Goal: Download file/media

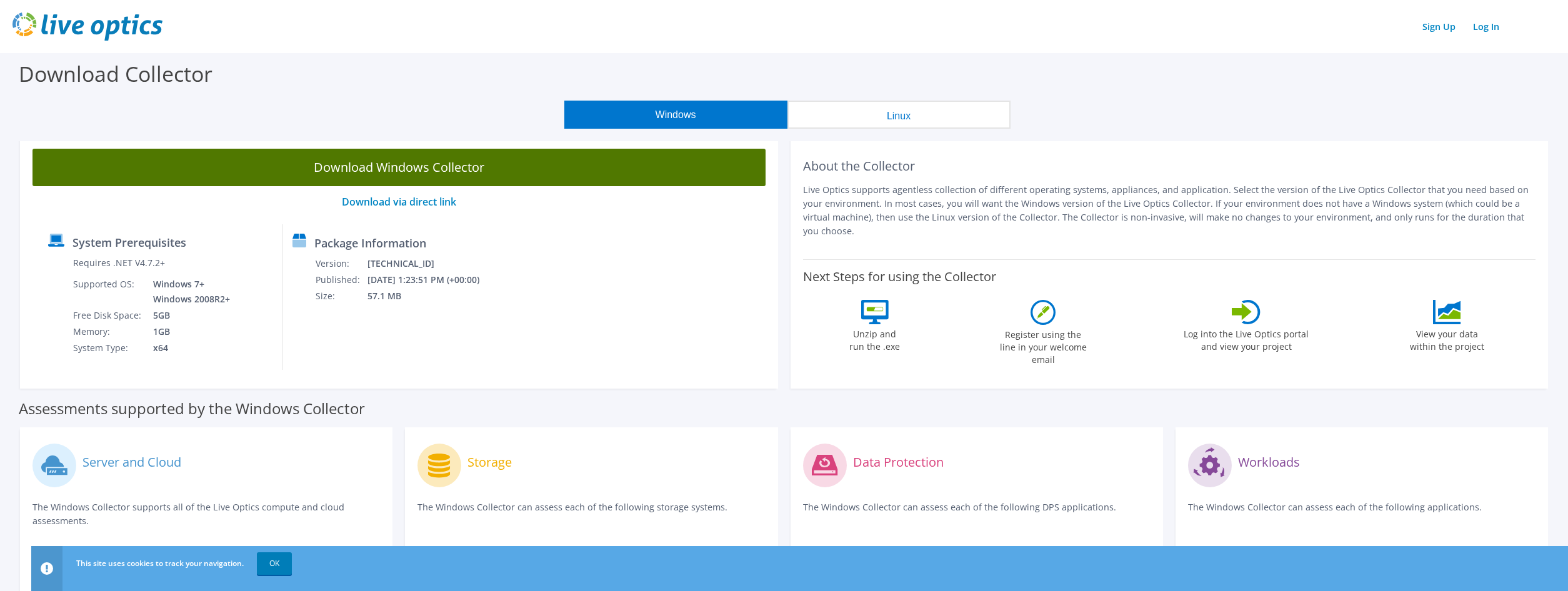
click at [492, 169] on link "Download Windows Collector" at bounding box center [399, 167] width 733 height 37
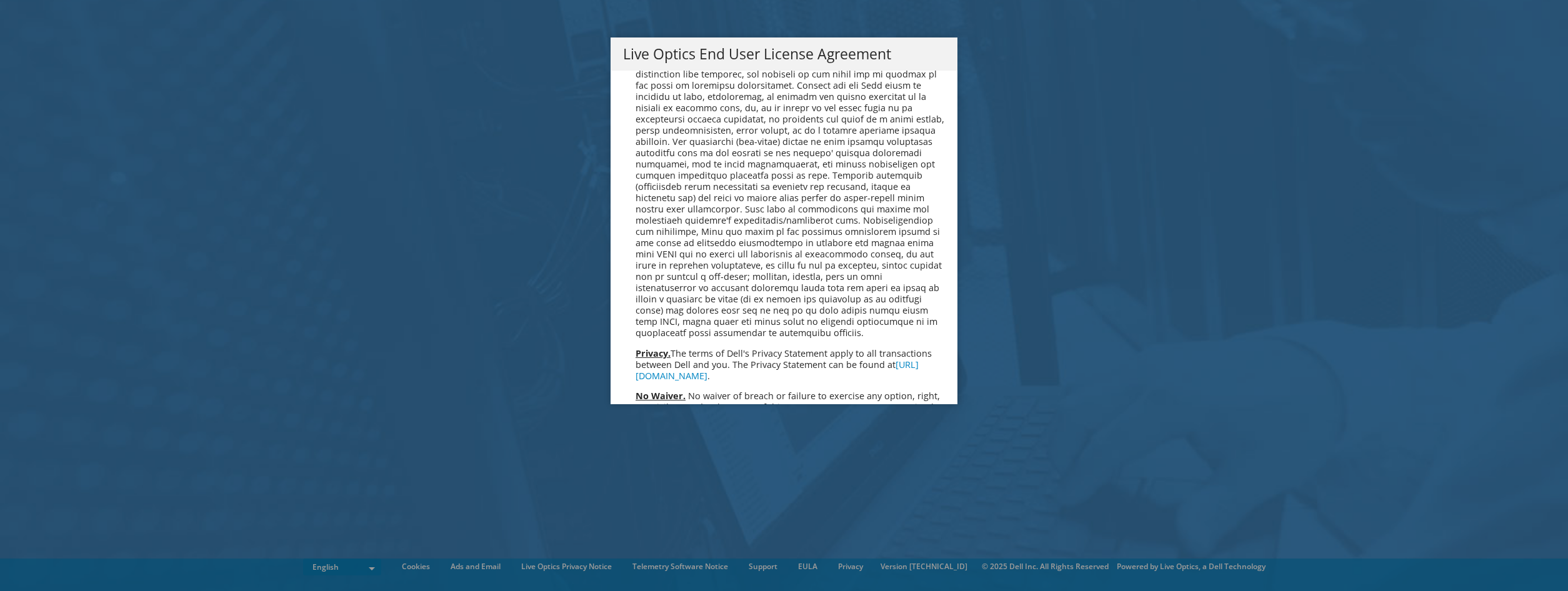
scroll to position [4580, 0]
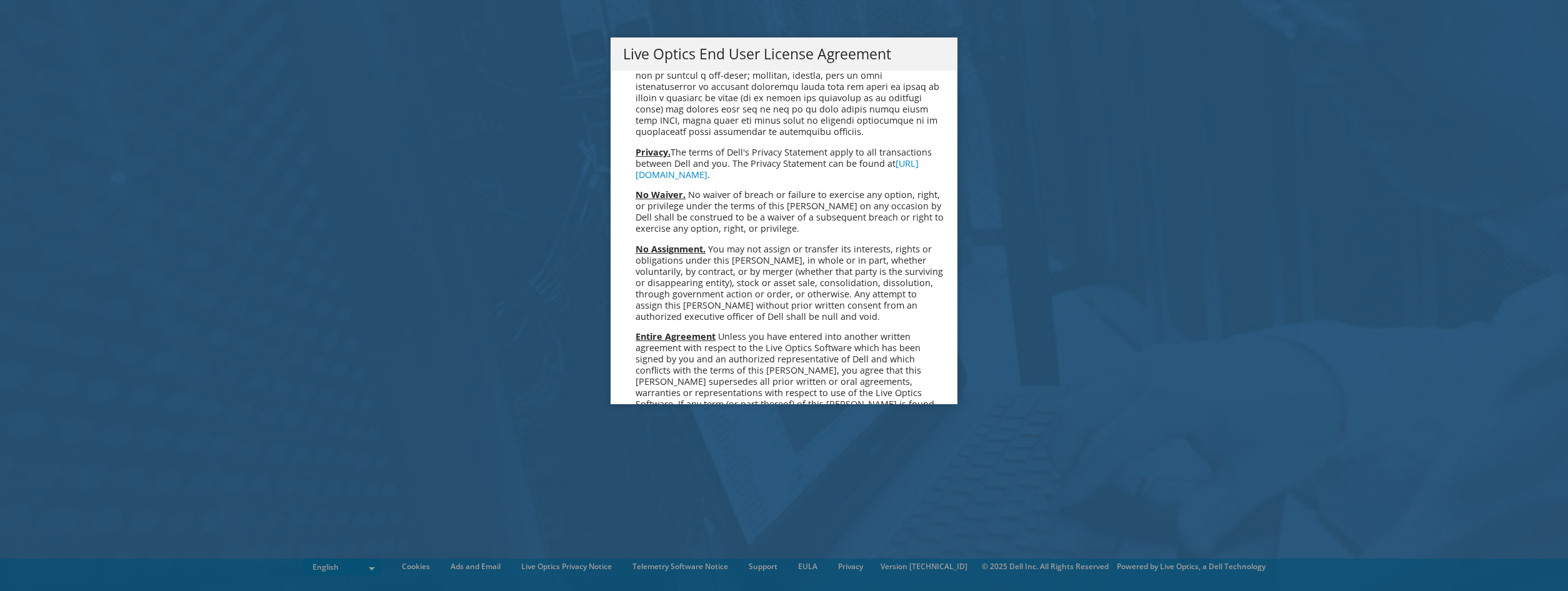
click at [596, 389] on link "Accept" at bounding box center [655, 536] width 64 height 30
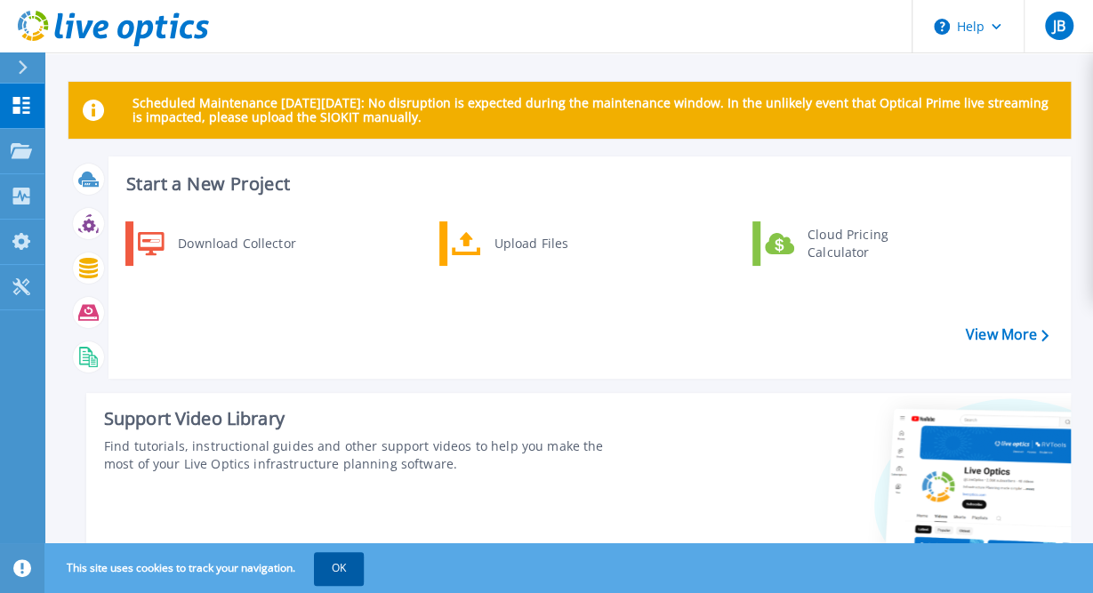
click at [364, 556] on button "OK" at bounding box center [339, 568] width 50 height 32
